Goal: Find contact information: Find contact information

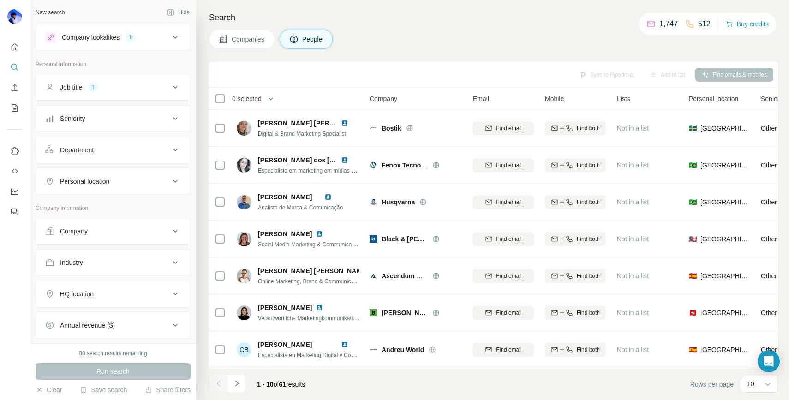
scroll to position [37, 0]
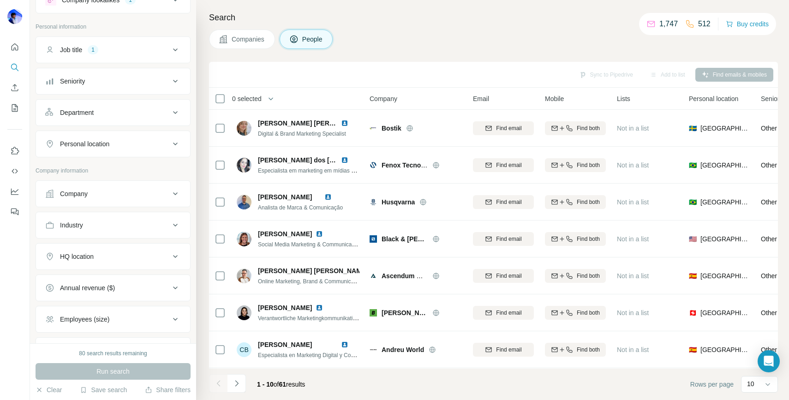
click at [104, 263] on button "HQ location" at bounding box center [113, 257] width 154 height 22
click at [99, 279] on input "text" at bounding box center [113, 279] width 136 height 17
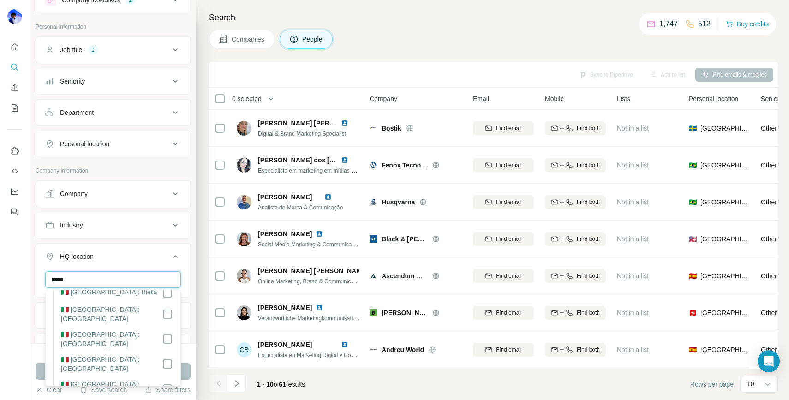
scroll to position [0, 0]
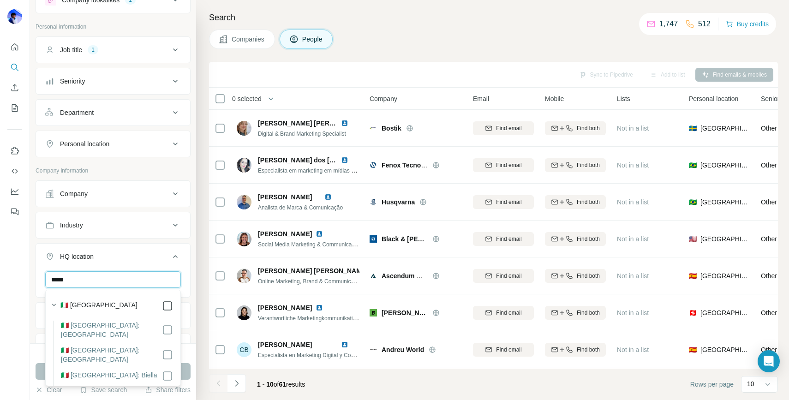
type input "*****"
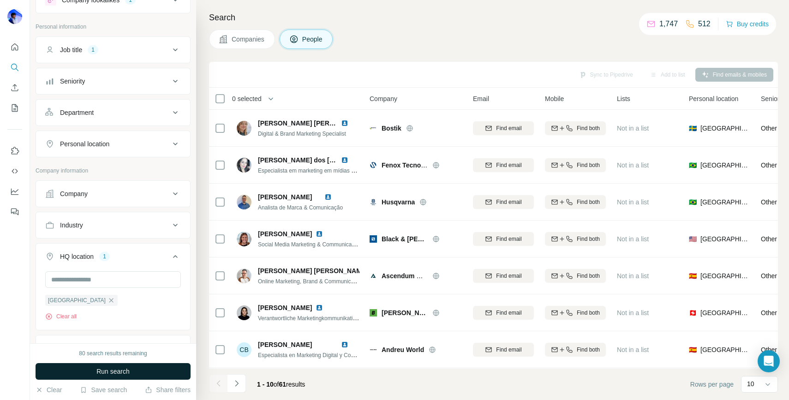
click at [189, 372] on button "Run search" at bounding box center [113, 371] width 155 height 17
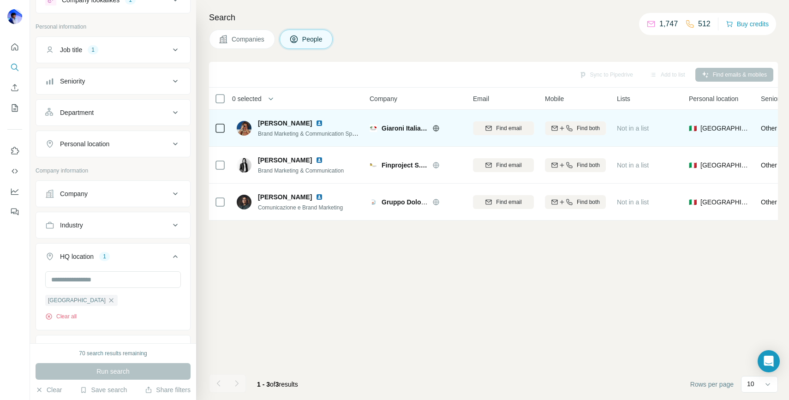
click at [270, 123] on span "[PERSON_NAME]" at bounding box center [285, 123] width 54 height 9
click at [316, 123] on img at bounding box center [319, 123] width 7 height 7
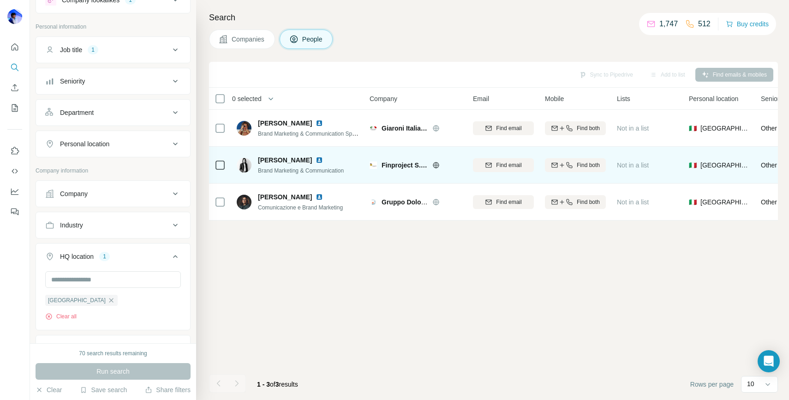
click at [316, 162] on img at bounding box center [319, 159] width 7 height 7
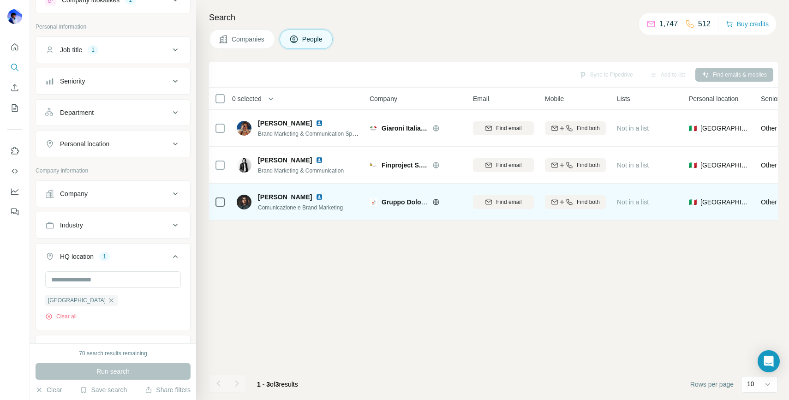
click at [316, 198] on img at bounding box center [319, 196] width 7 height 7
